Goal: Task Accomplishment & Management: Manage account settings

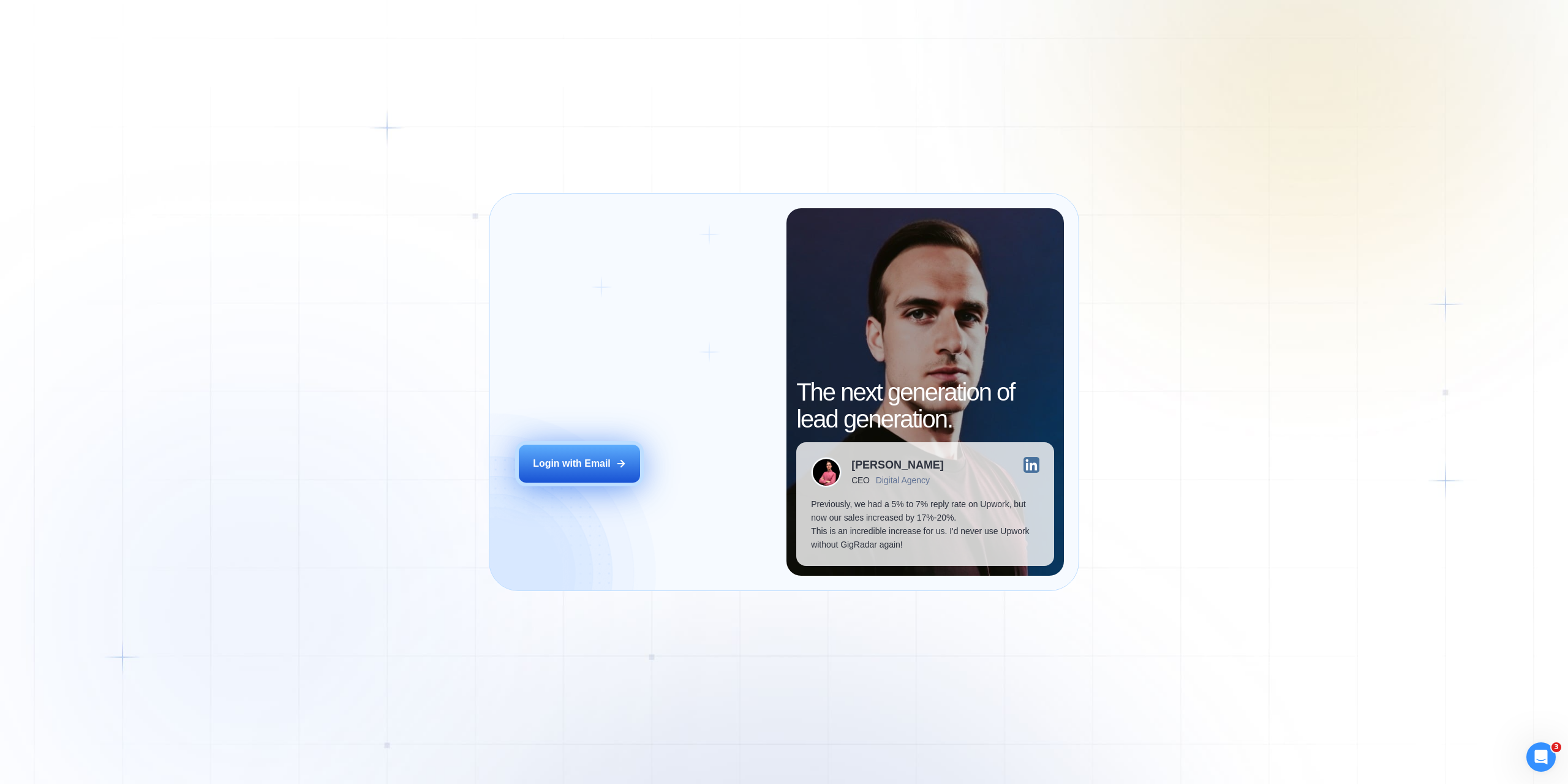
click at [575, 461] on div "Login with Email" at bounding box center [572, 463] width 78 height 13
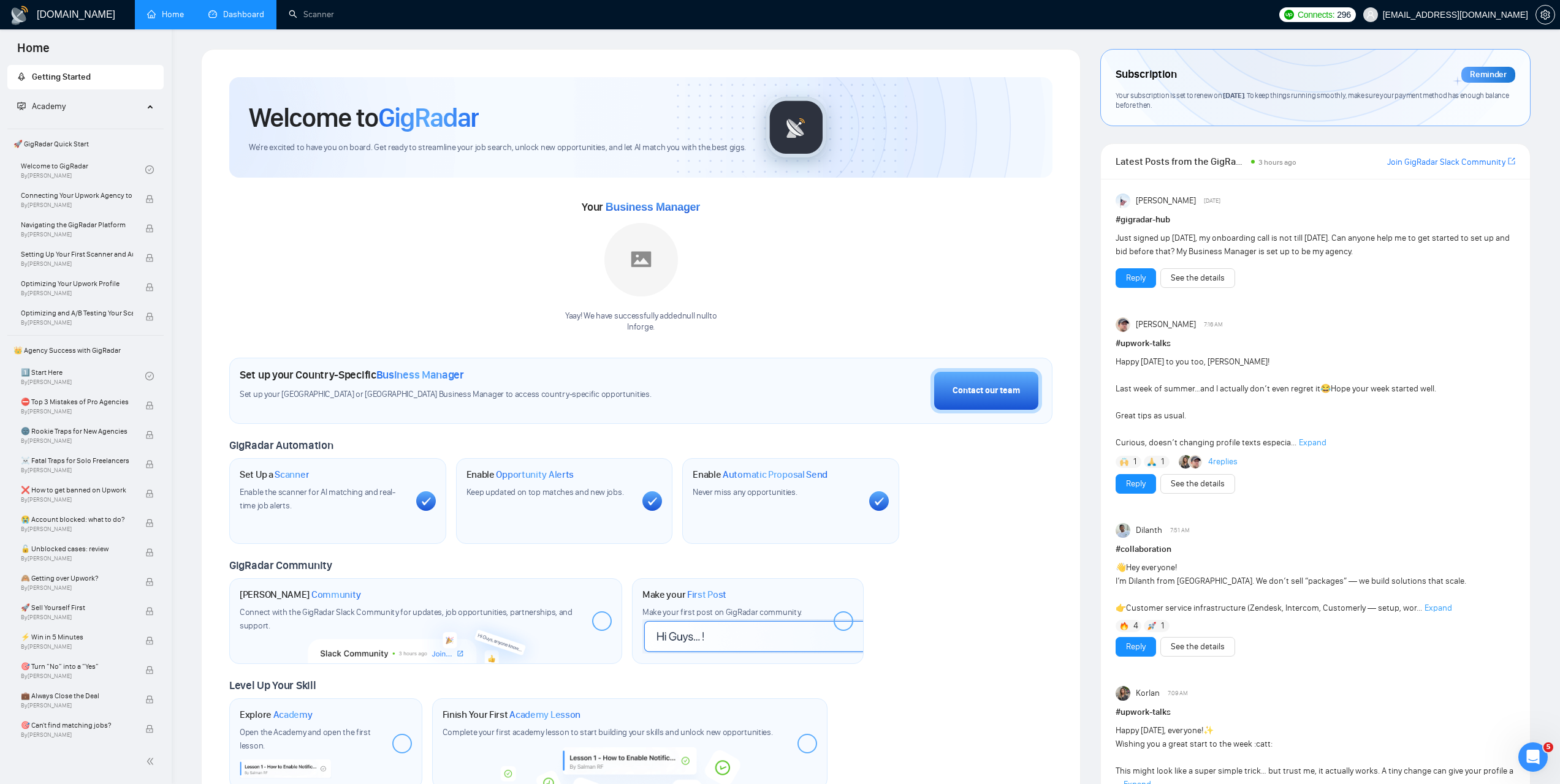
click at [249, 19] on link "Dashboard" at bounding box center [237, 14] width 56 height 11
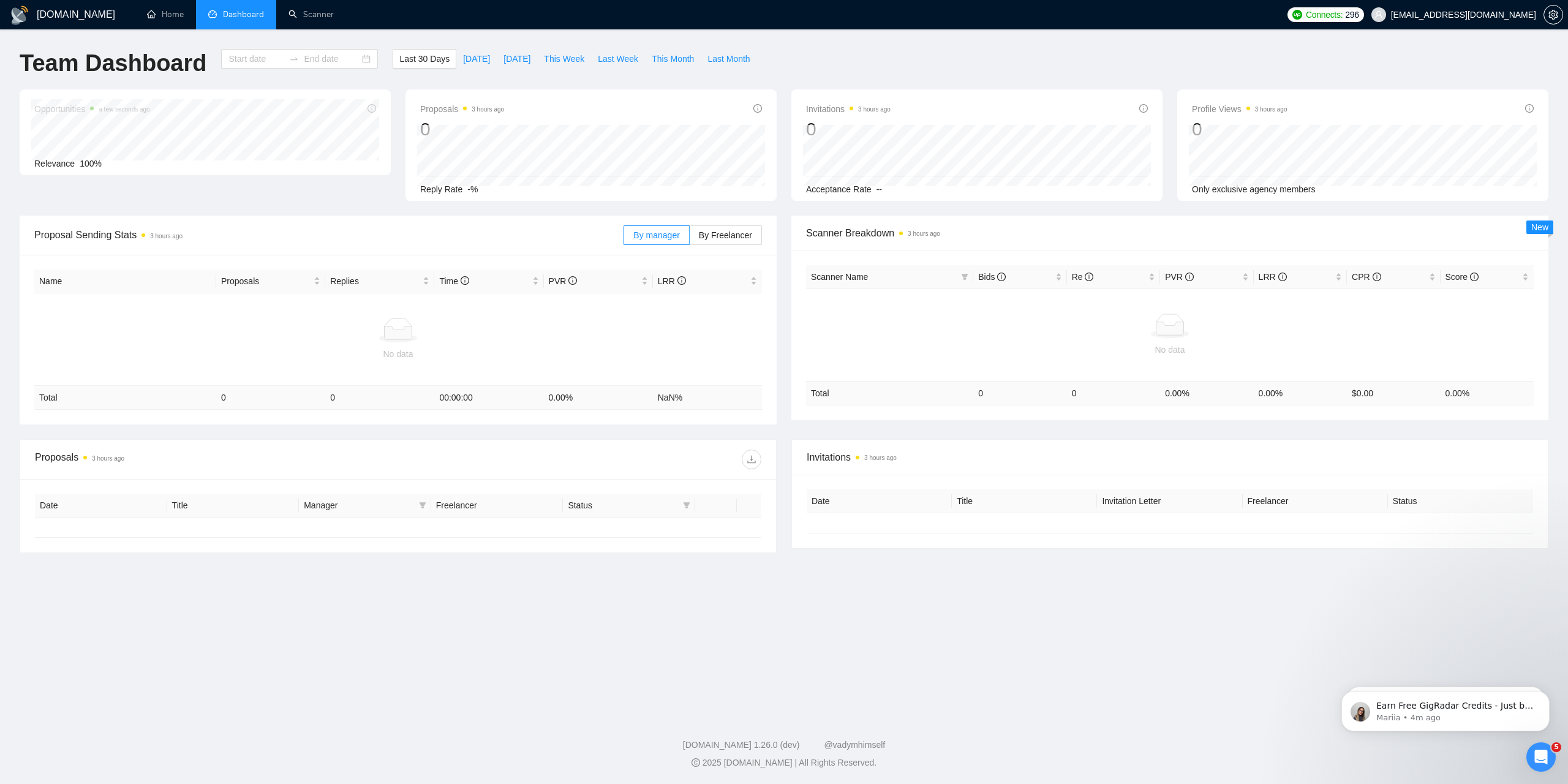
type input "2025-07-26"
type input "2025-08-25"
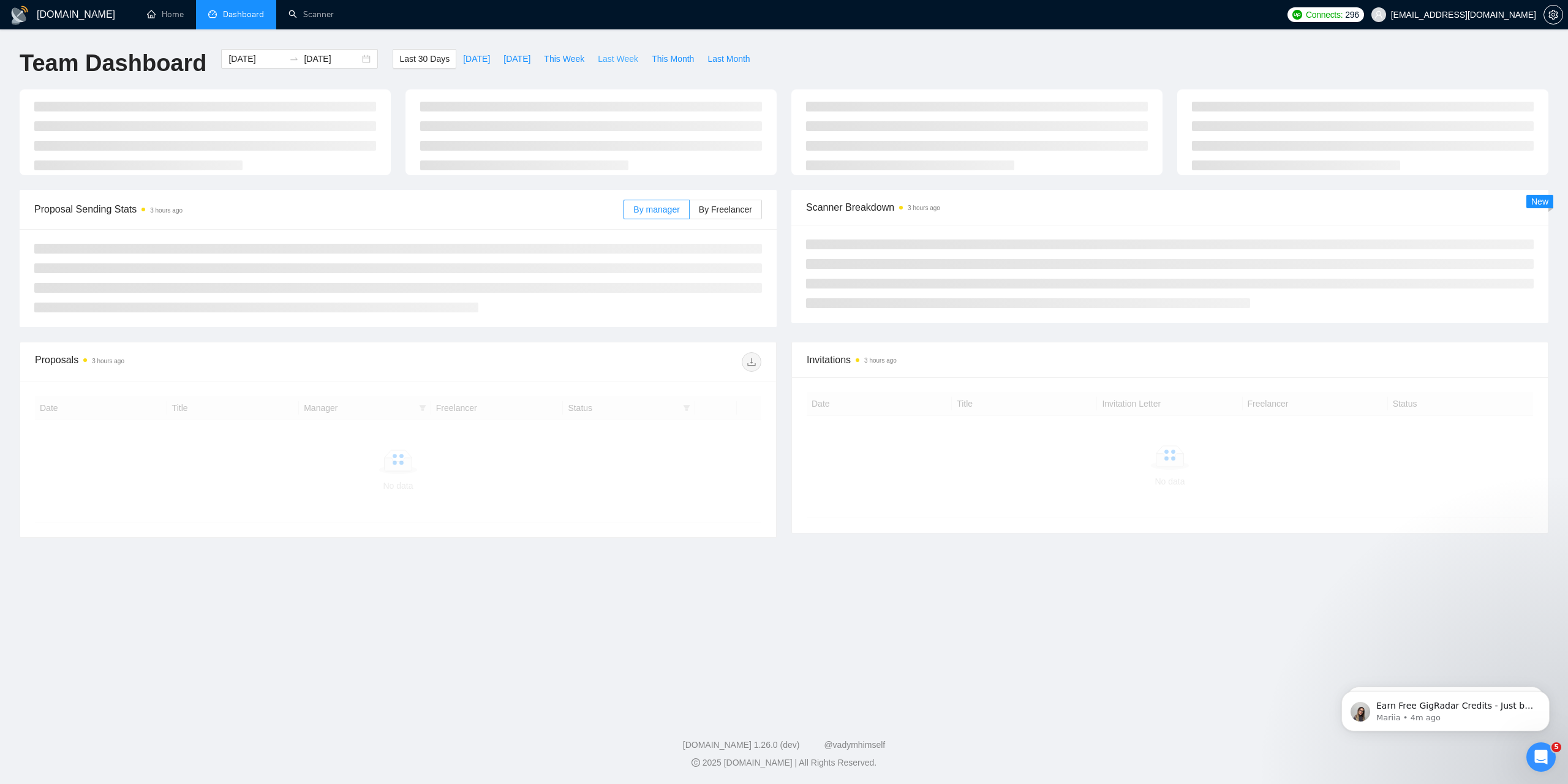
click at [629, 54] on span "Last Week" at bounding box center [618, 58] width 40 height 13
type input "2025-08-18"
type input "2025-08-24"
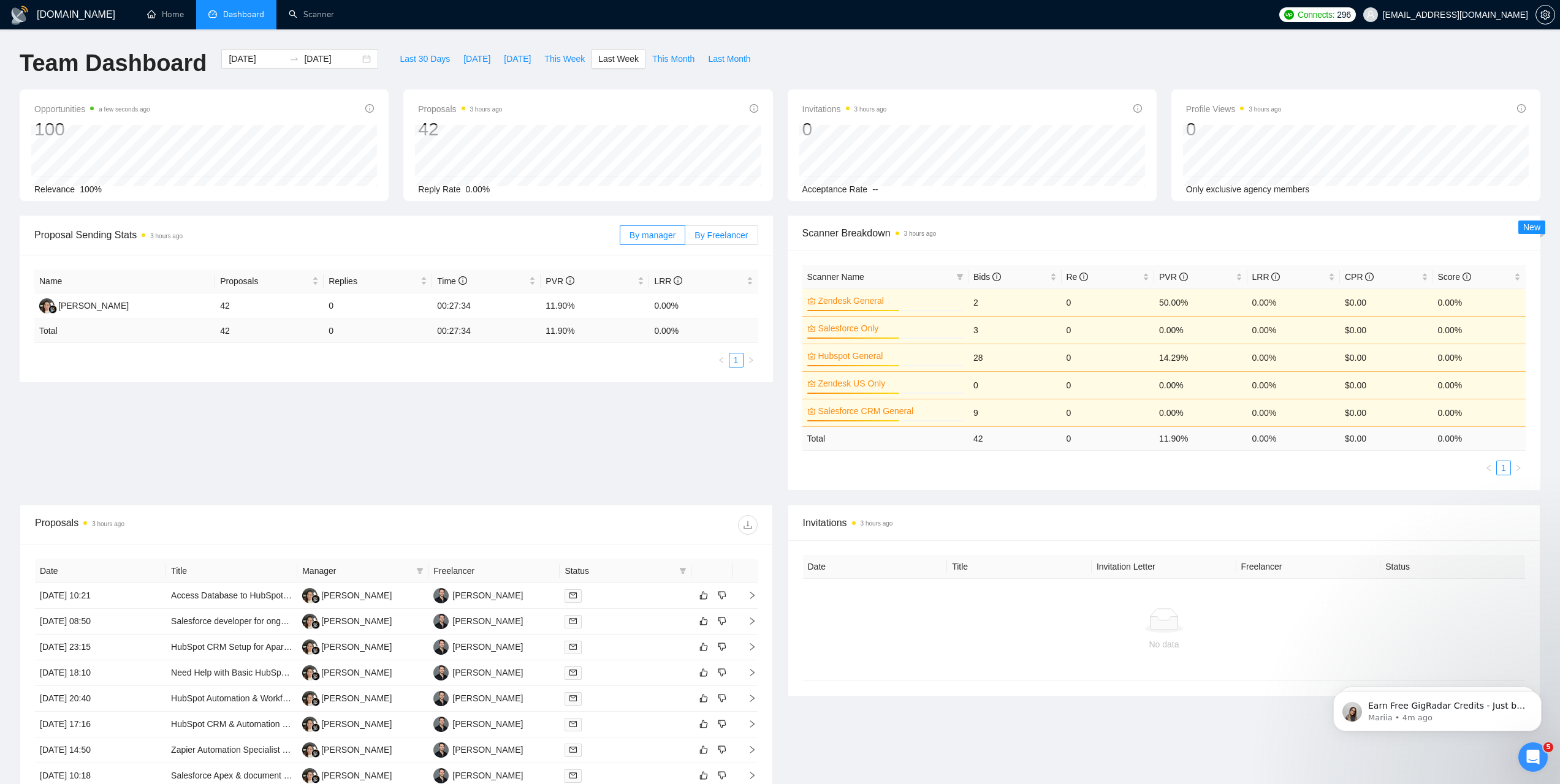
click at [726, 239] on label "By Freelancer" at bounding box center [721, 235] width 72 height 19
click at [685, 239] on input "By Freelancer" at bounding box center [685, 239] width 0 height 0
